Goal: Information Seeking & Learning: Learn about a topic

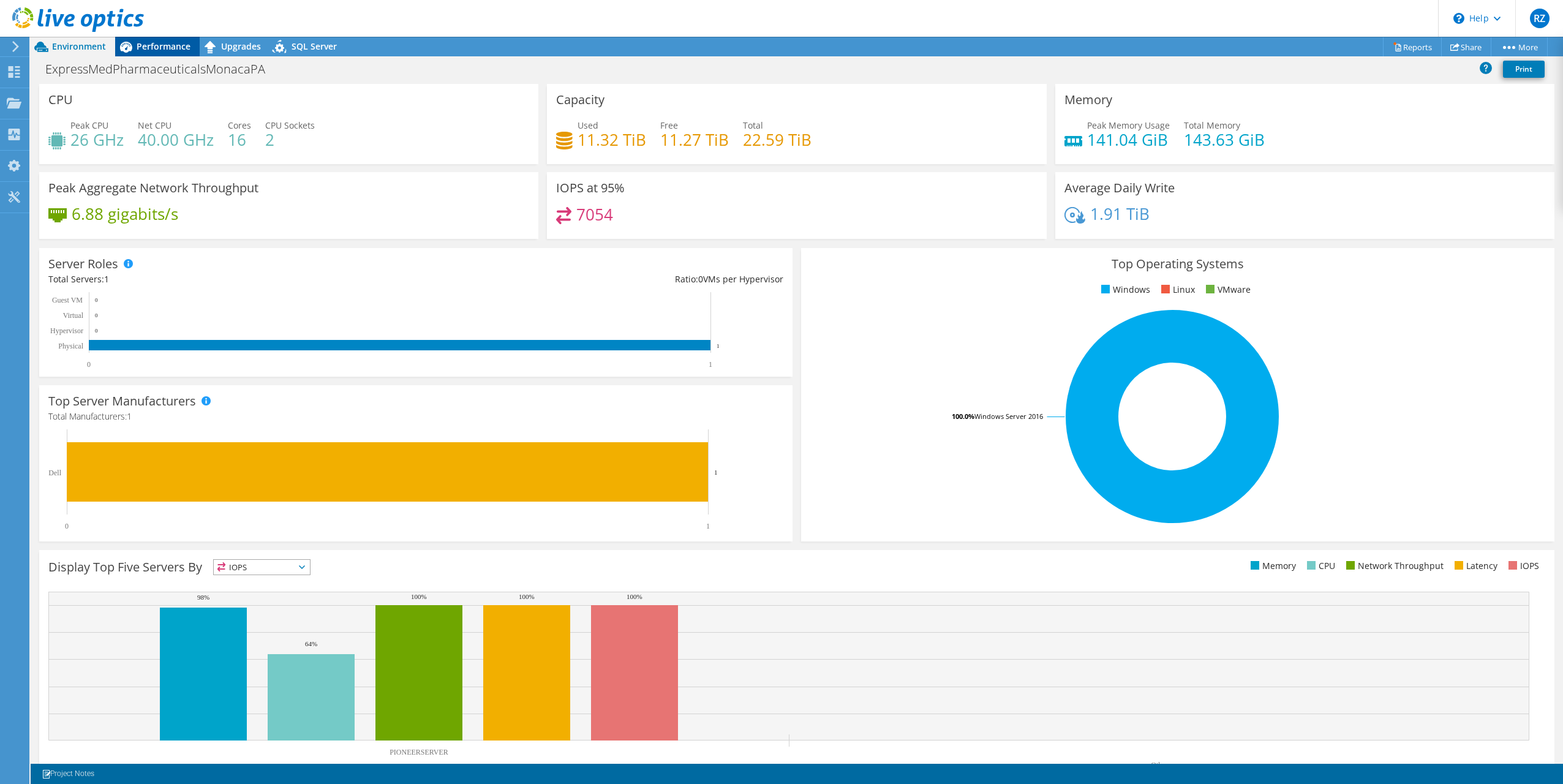
click at [153, 49] on span "Performance" at bounding box center [164, 47] width 54 height 12
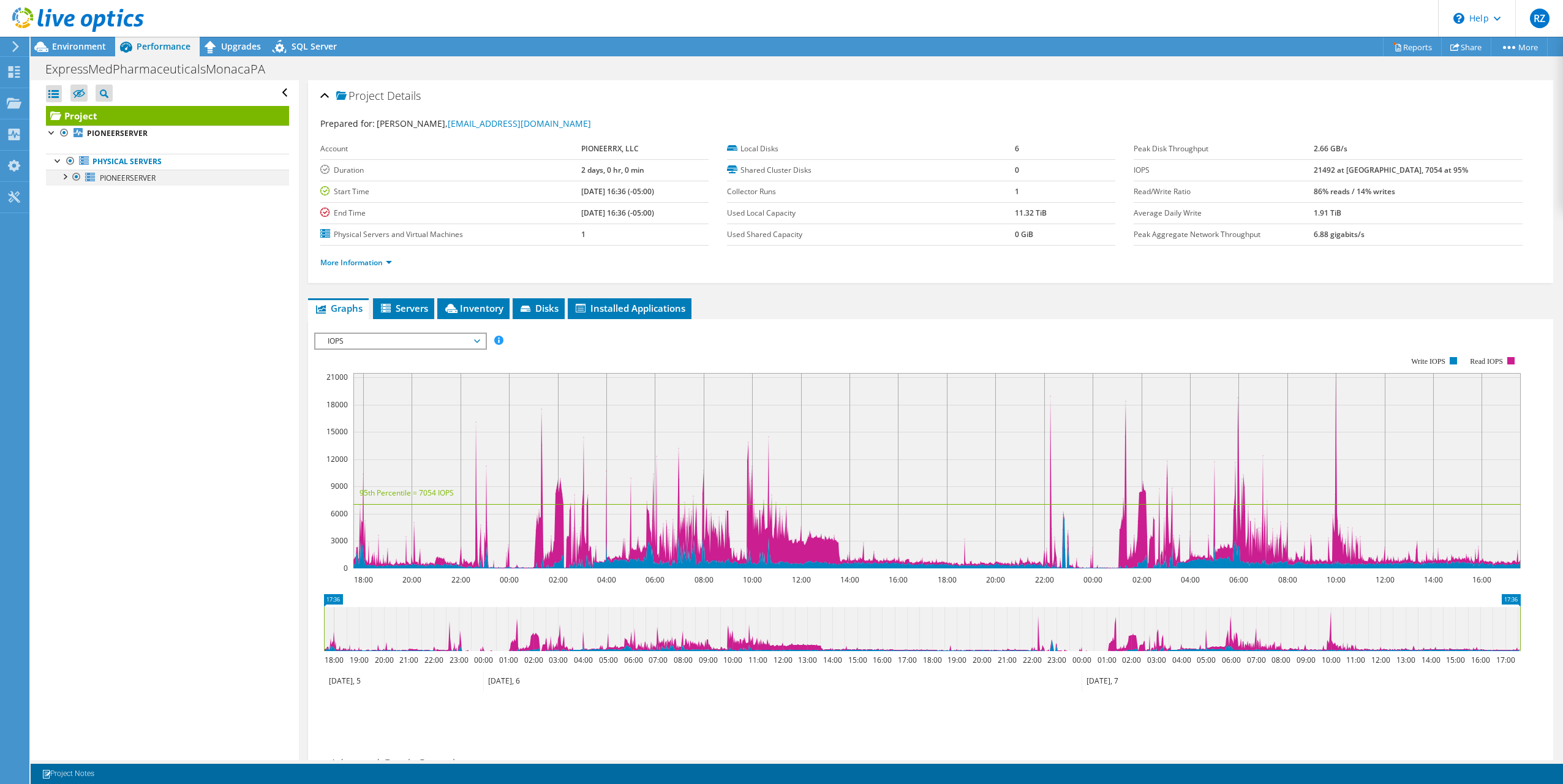
click at [68, 177] on div at bounding box center [64, 175] width 12 height 12
click at [125, 238] on link "3 C:" at bounding box center [167, 242] width 244 height 16
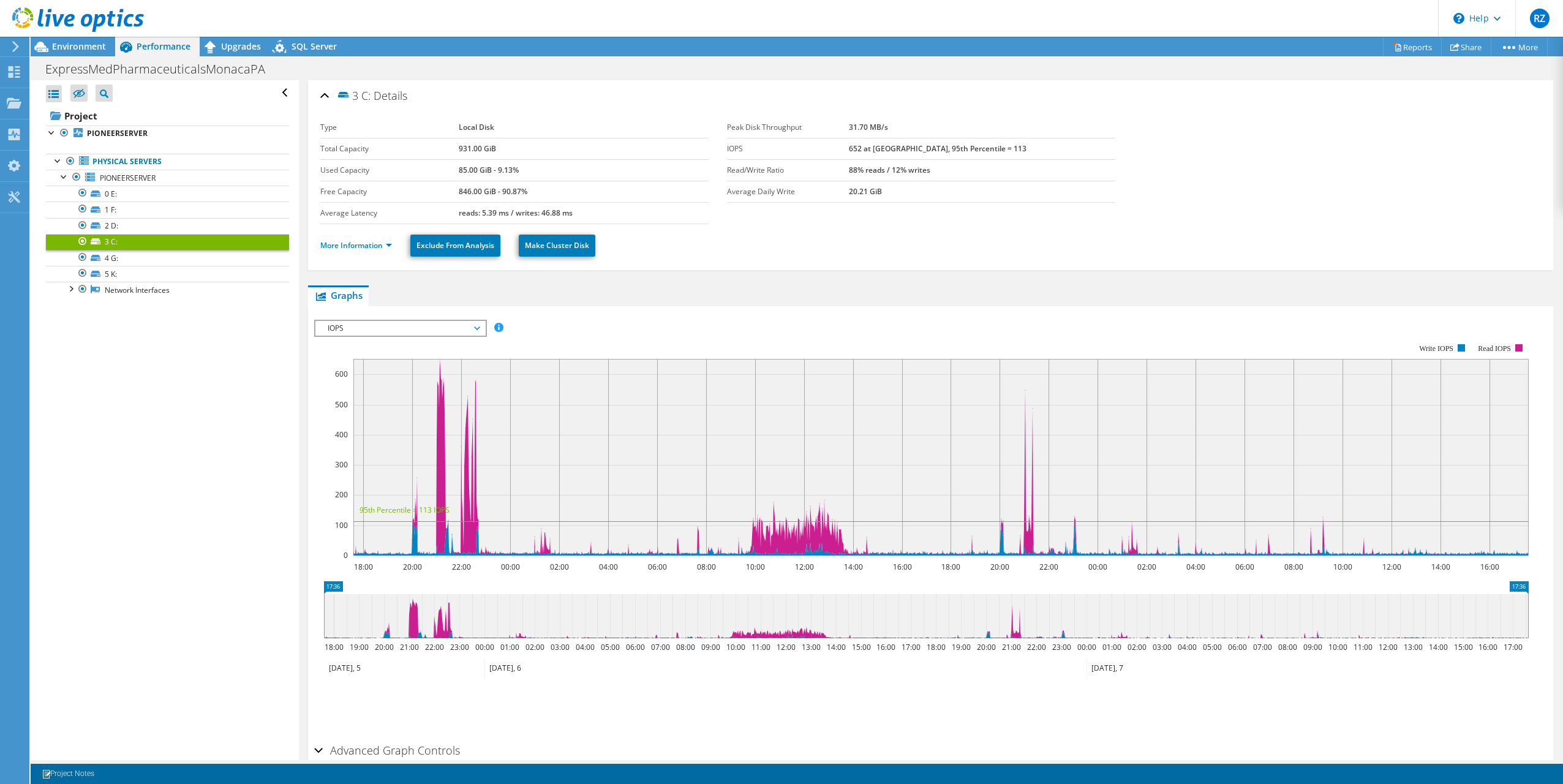
click at [461, 323] on span "IOPS" at bounding box center [400, 328] width 158 height 15
click at [429, 356] on li "Disk Throughput" at bounding box center [400, 357] width 169 height 15
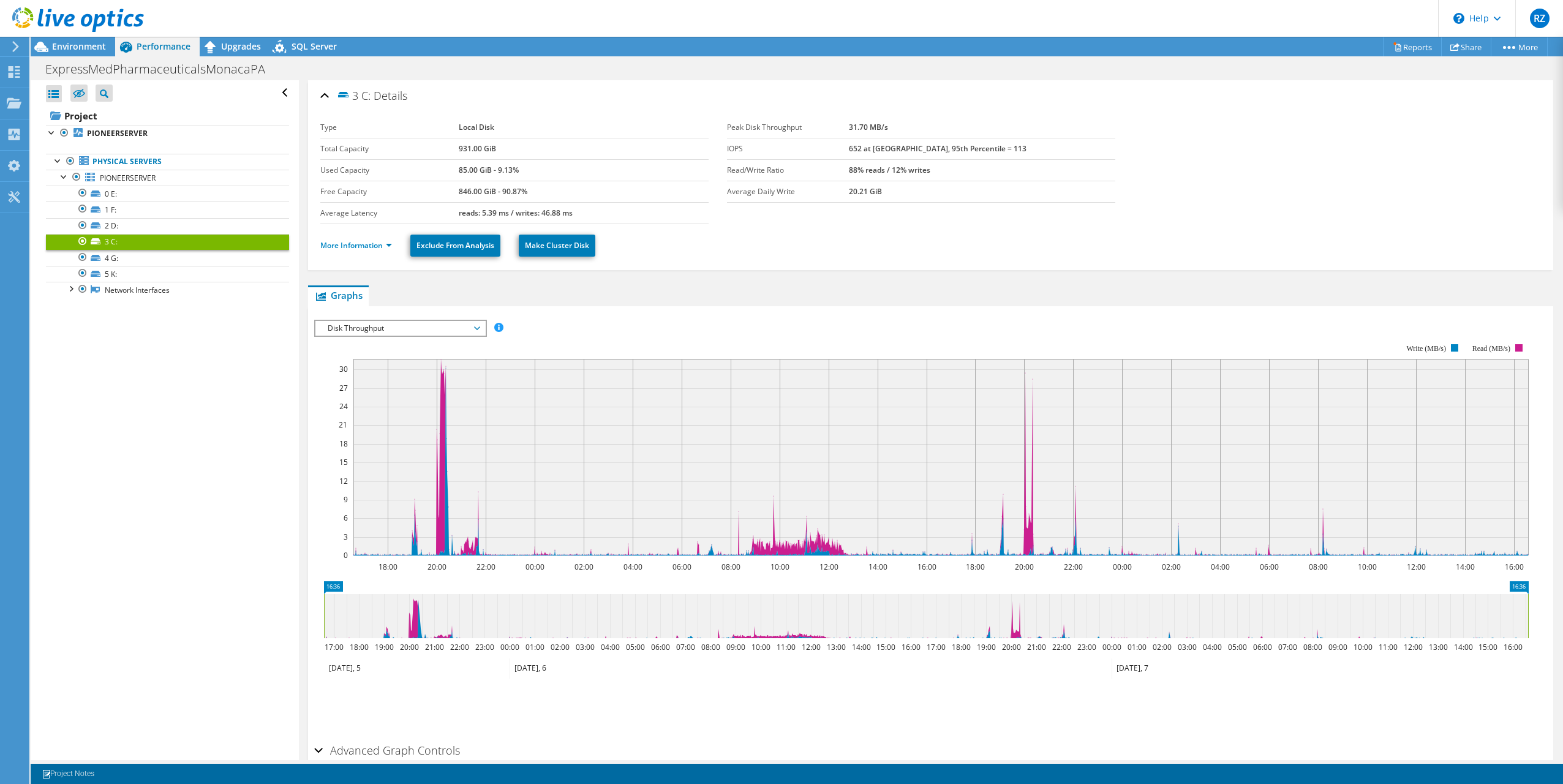
click at [401, 325] on span "Disk Throughput" at bounding box center [400, 328] width 158 height 15
click at [382, 403] on li "Queue Depth" at bounding box center [400, 402] width 169 height 15
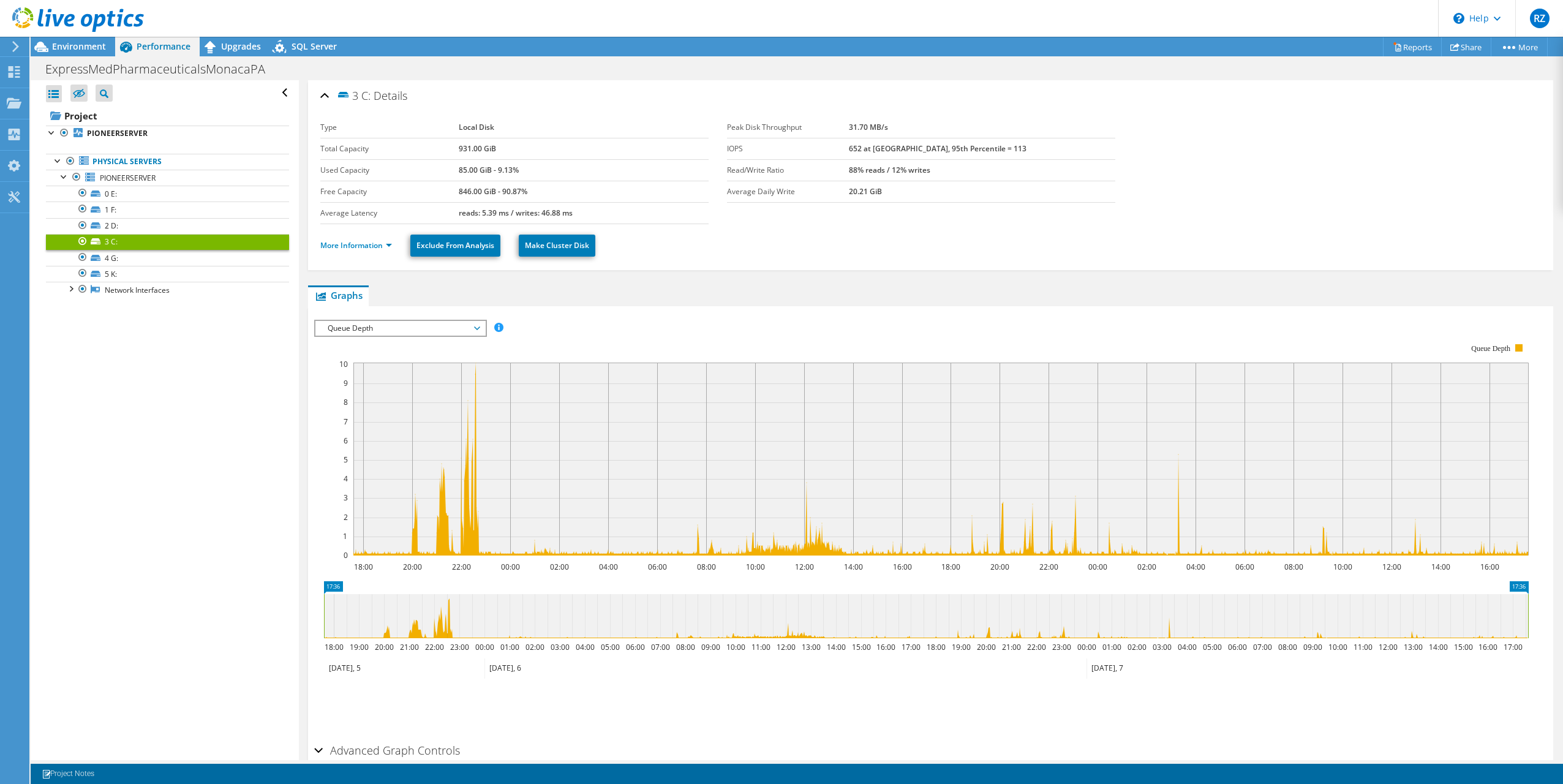
click at [375, 328] on span "Queue Depth" at bounding box center [400, 328] width 158 height 15
click at [338, 413] on li "All" at bounding box center [400, 416] width 169 height 15
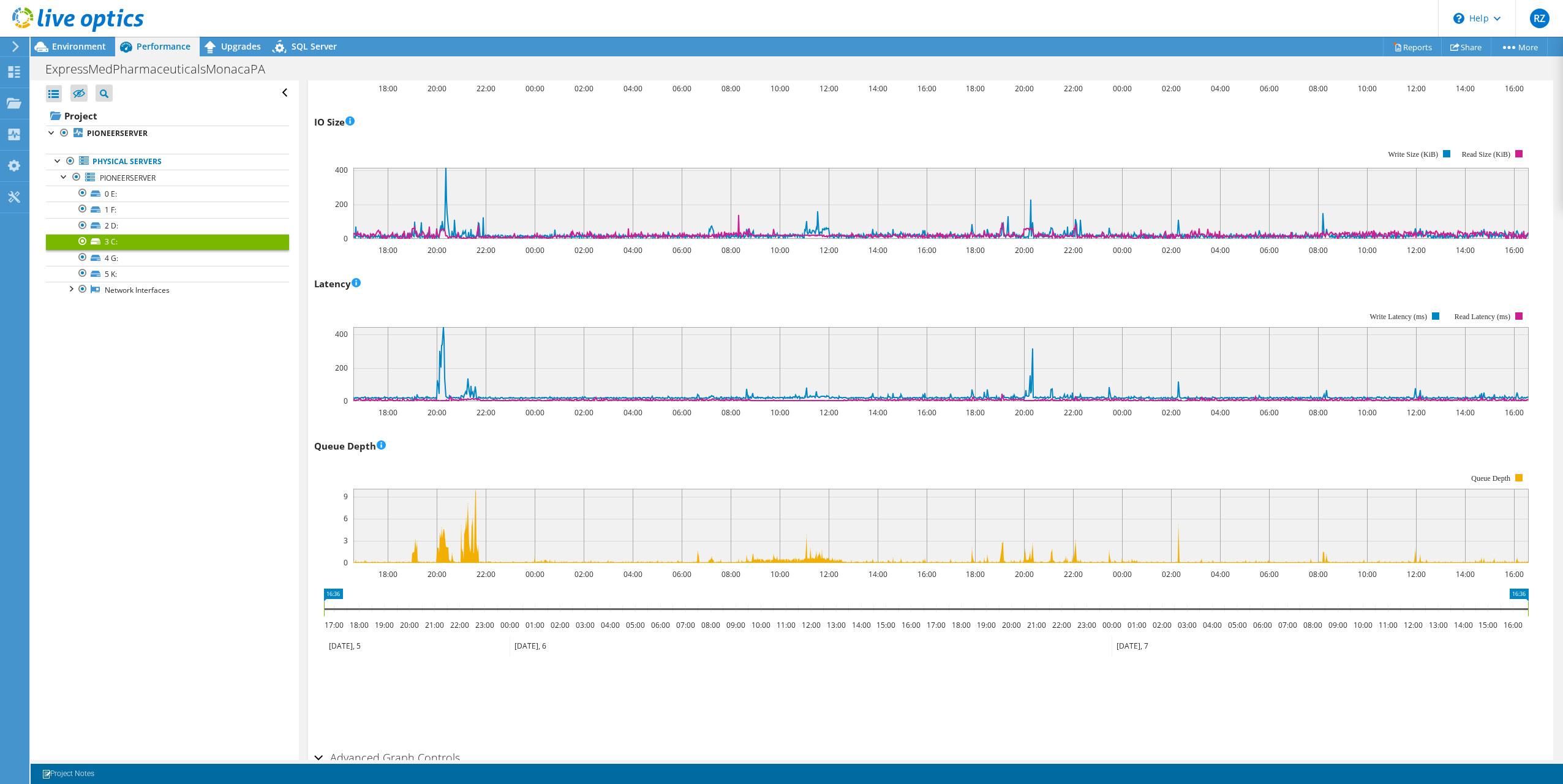
scroll to position [431, 0]
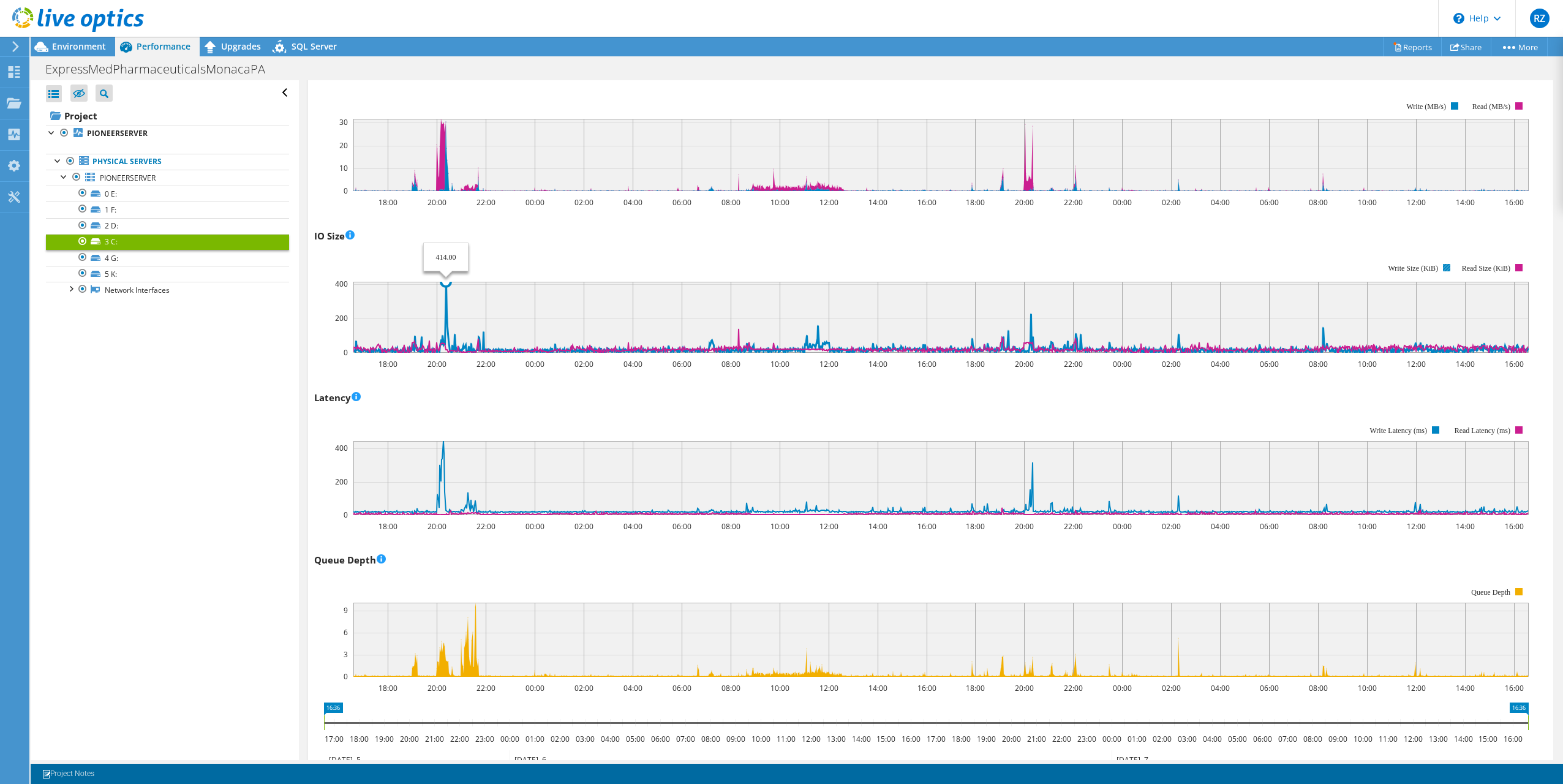
click at [446, 292] on icon at bounding box center [940, 317] width 1176 height 70
